Goal: Task Accomplishment & Management: Complete application form

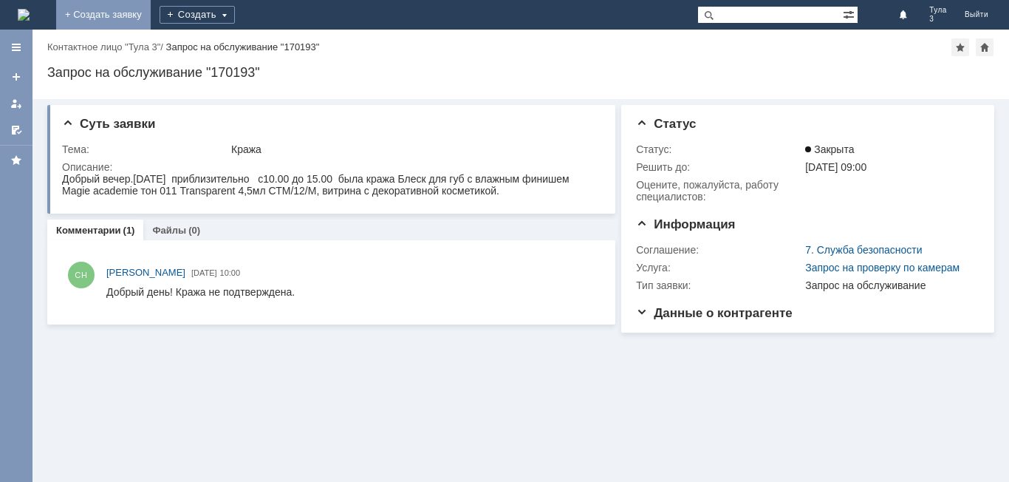
click at [151, 13] on link "+ Создать заявку" at bounding box center [103, 15] width 95 height 30
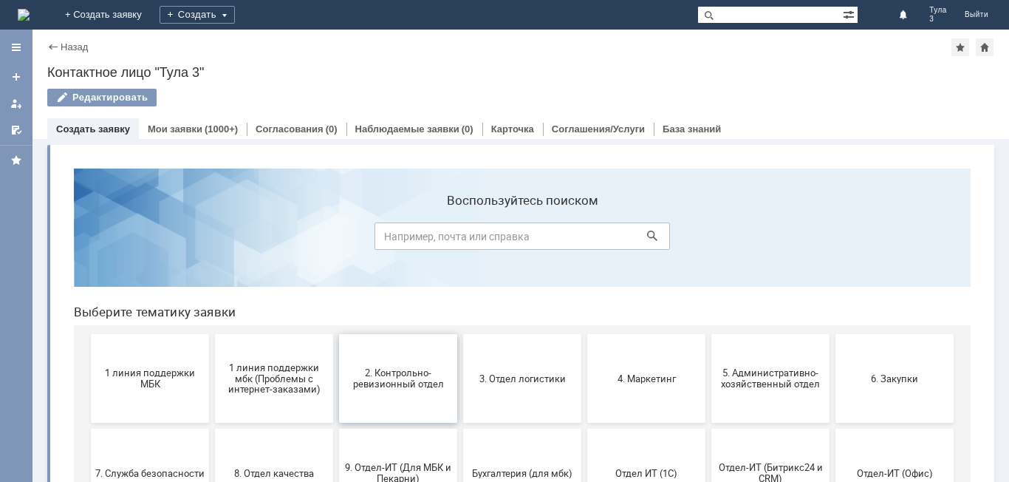
scroll to position [74, 0]
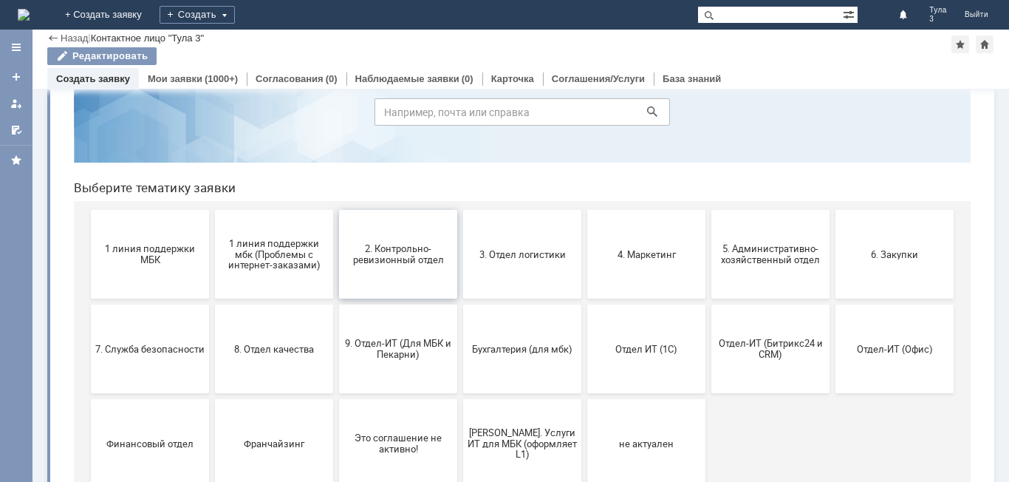
click at [411, 278] on button "2. Контрольно-ревизионный отдел" at bounding box center [398, 254] width 118 height 89
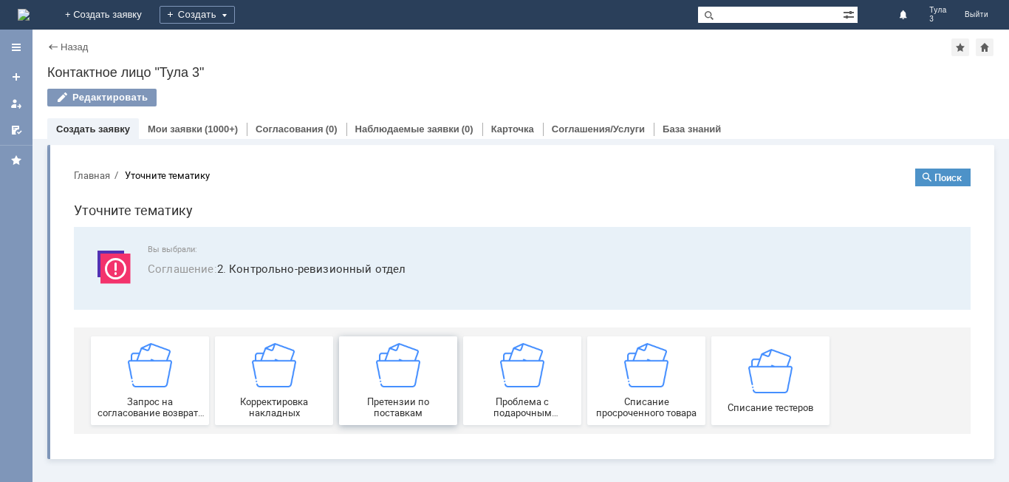
click at [401, 381] on img at bounding box center [398, 365] width 44 height 44
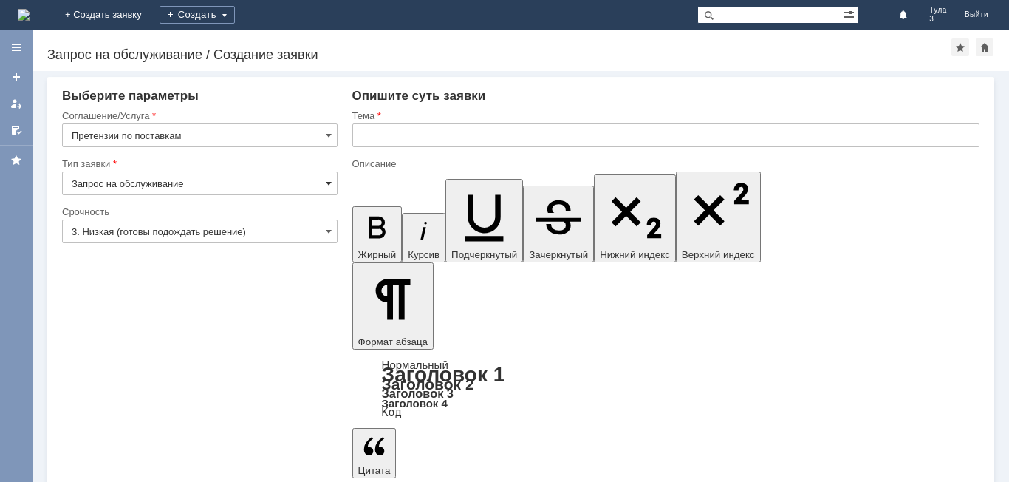
click at [328, 180] on span at bounding box center [329, 183] width 6 height 12
click at [367, 134] on input "text" at bounding box center [665, 135] width 627 height 24
type input "Запрос на обслуживание"
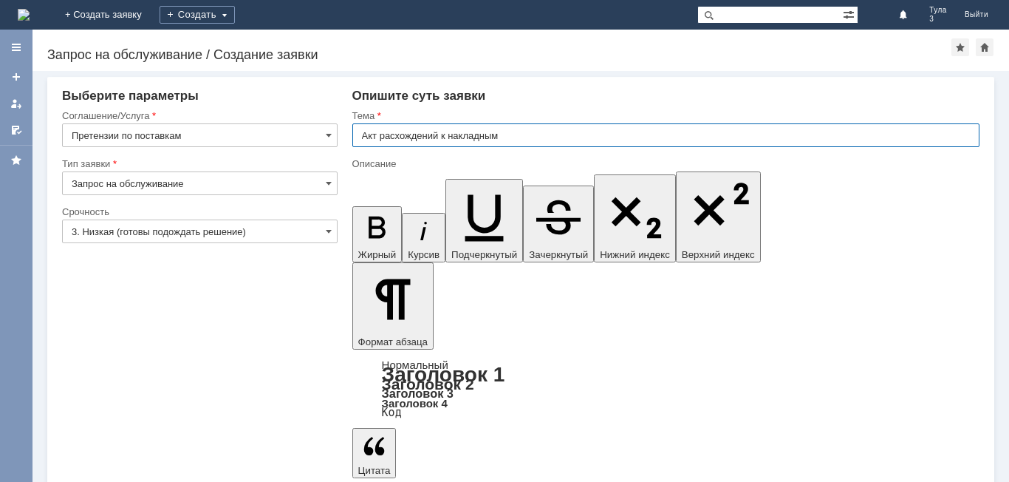
type input "Акт расхождений к накладным"
click at [539, 89] on div "Опишите суть заявки" at bounding box center [665, 96] width 627 height 15
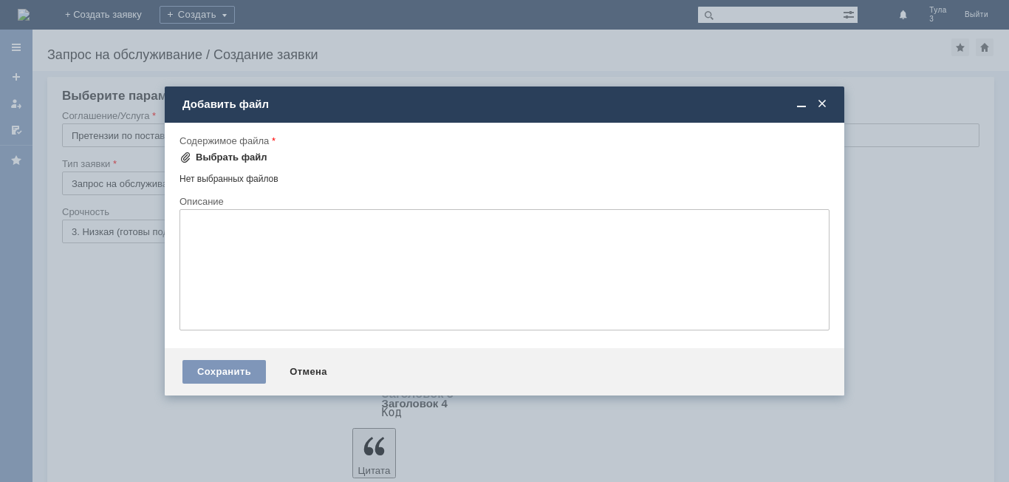
click at [256, 154] on div "Выбрать файл" at bounding box center [232, 157] width 72 height 12
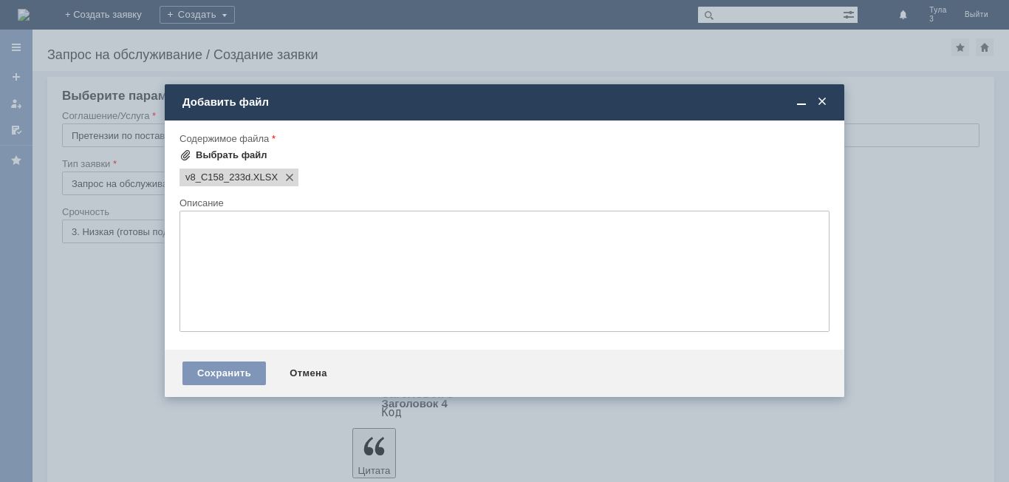
click at [217, 154] on div "Выбрать файл" at bounding box center [232, 155] width 72 height 12
click at [232, 152] on div "Выбрать файл" at bounding box center [232, 155] width 72 height 12
click at [251, 181] on span "v8_C158_233d" at bounding box center [217, 177] width 65 height 12
click at [701, 186] on div at bounding box center [505, 190] width 650 height 9
click at [401, 176] on span at bounding box center [409, 177] width 18 height 12
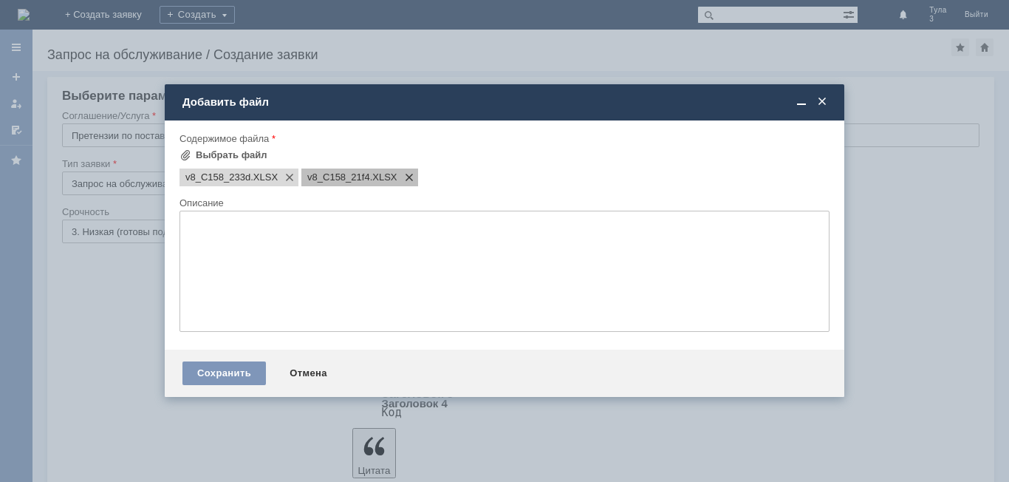
click at [405, 180] on span at bounding box center [407, 177] width 18 height 12
click at [235, 151] on div "Выбрать файл" at bounding box center [232, 155] width 72 height 12
click at [828, 101] on span at bounding box center [822, 101] width 15 height 13
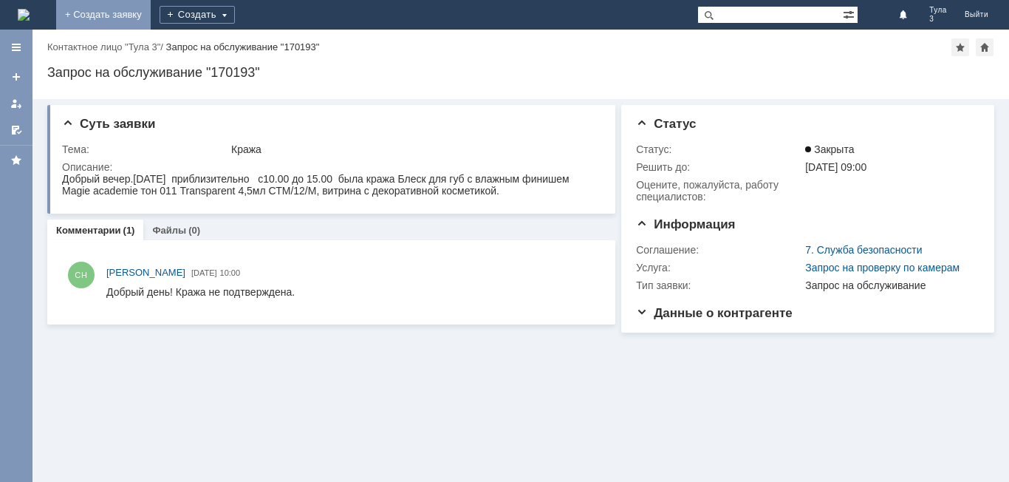
click at [151, 10] on link "+ Создать заявку" at bounding box center [103, 15] width 95 height 30
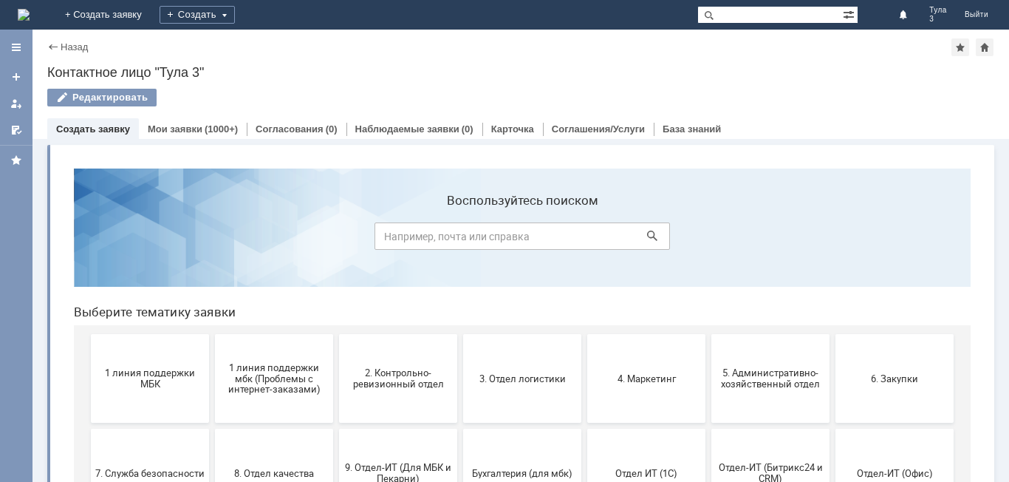
click at [424, 384] on span "2. Контрольно-ревизионный отдел" at bounding box center [398, 378] width 109 height 22
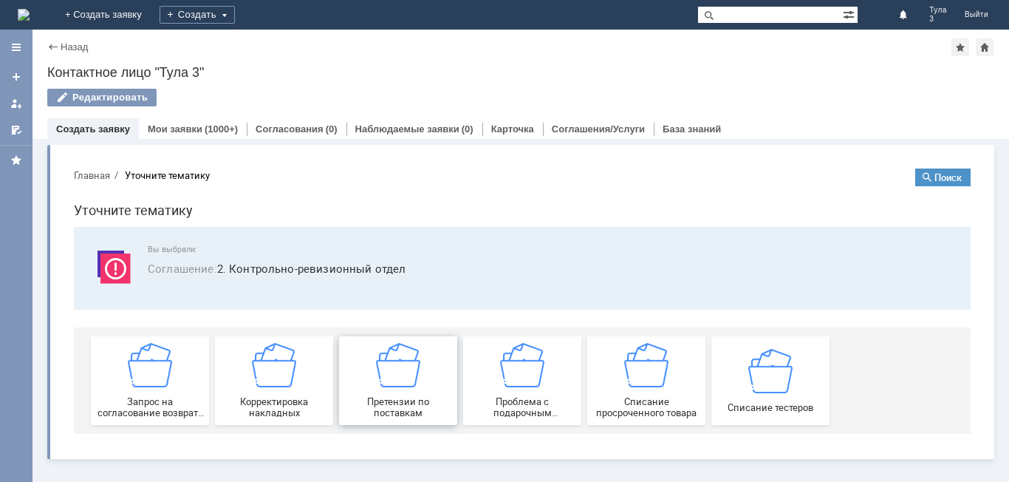
click at [394, 401] on span "Претензии по поставкам" at bounding box center [398, 407] width 109 height 22
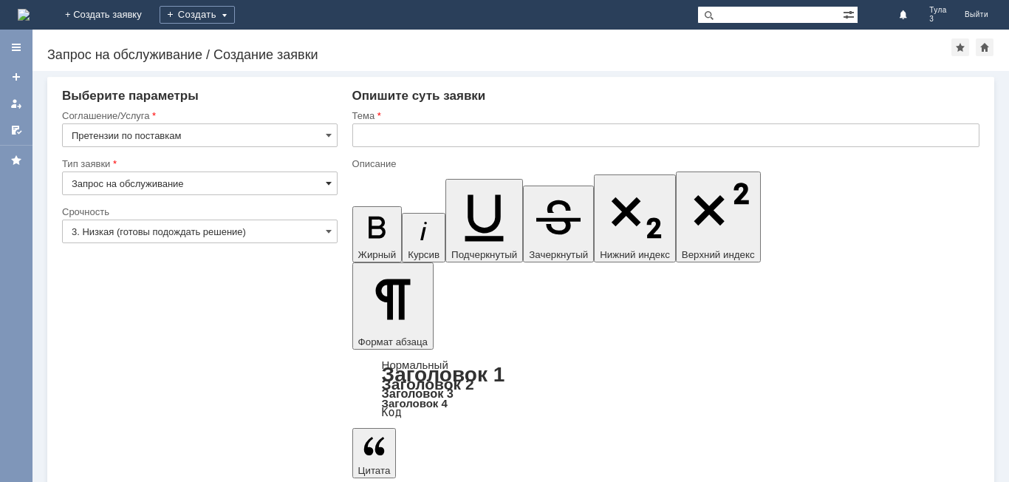
click at [330, 183] on span at bounding box center [329, 183] width 6 height 12
click at [376, 134] on input "text" at bounding box center [665, 135] width 627 height 24
type input "Запрос на обслуживание"
type input "Ф"
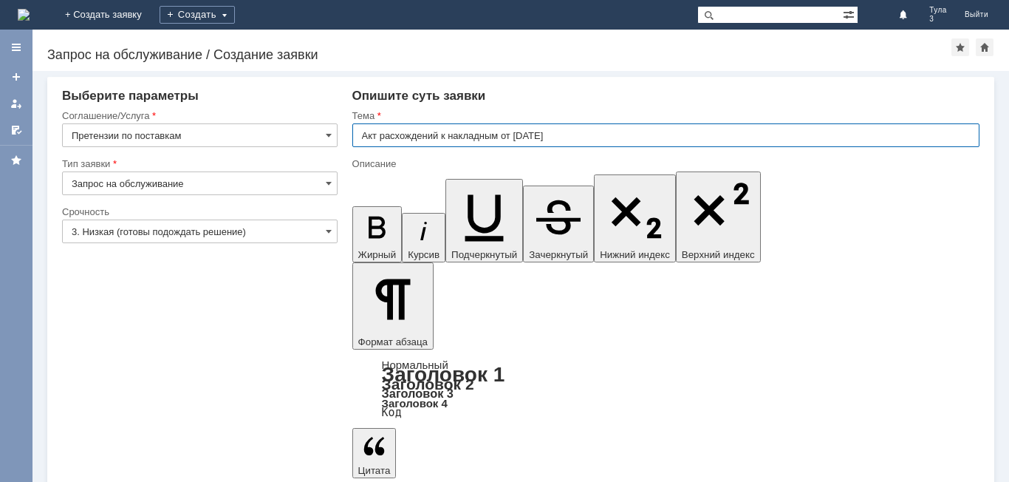
type input "Акт расхождений к накладным от 10.08.2025"
click at [575, 93] on div "Опишите суть заявки" at bounding box center [665, 96] width 627 height 15
click at [576, 133] on input "Акт расхождений к накладным от 10.08.2025" at bounding box center [665, 135] width 627 height 24
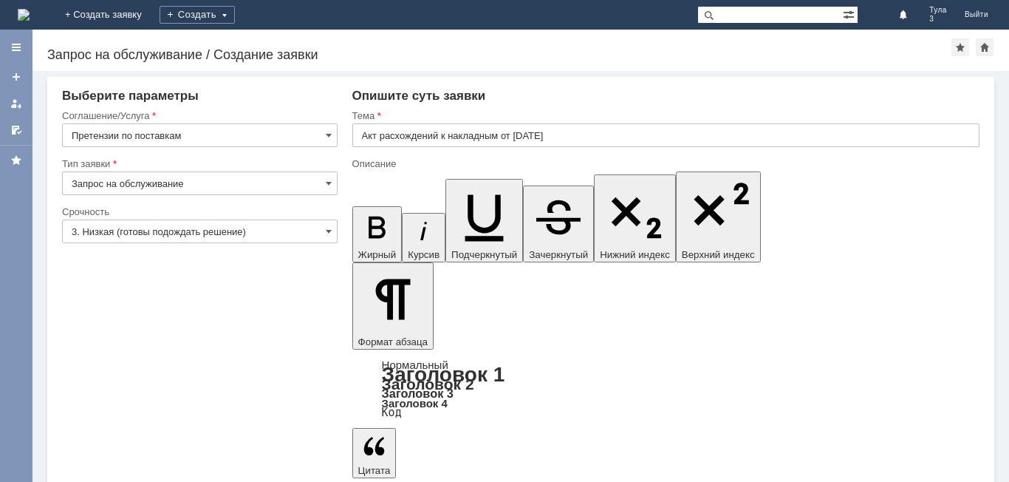
click at [525, 62] on div "Назад | Запрос на обслуживание / Создание заявки Запрос на обслуживание / Созда…" at bounding box center [521, 50] width 977 height 41
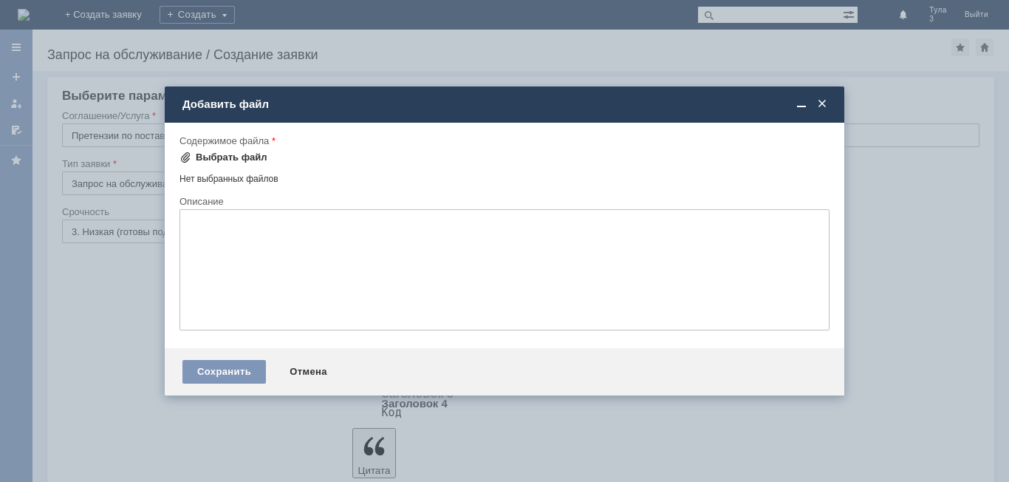
click at [231, 154] on div "Выбрать файл" at bounding box center [232, 157] width 72 height 12
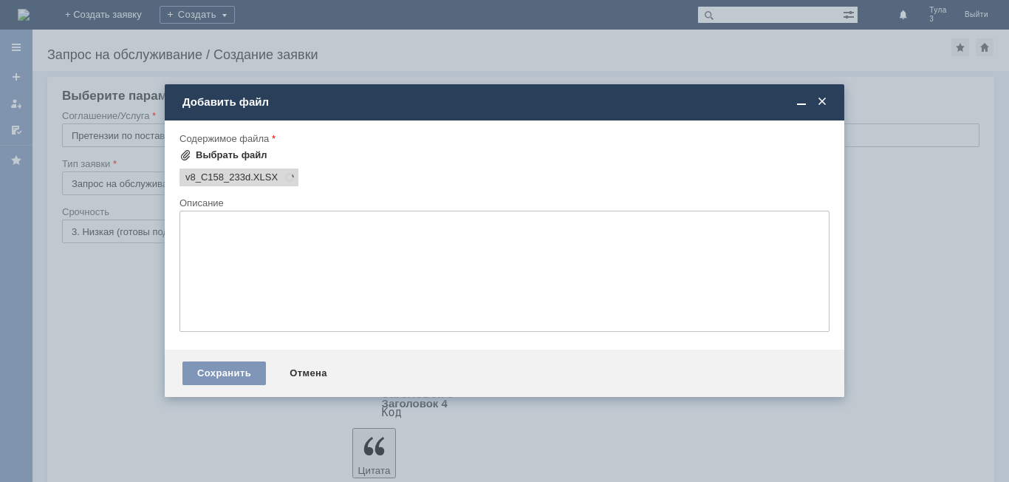
scroll to position [0, 0]
click at [221, 154] on div "Выбрать файл" at bounding box center [232, 155] width 72 height 12
click at [205, 372] on div "Сохранить" at bounding box center [225, 373] width 84 height 24
